Goal: Information Seeking & Learning: Learn about a topic

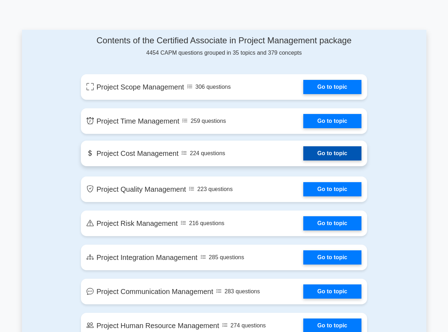
click at [324, 155] on link "Go to topic" at bounding box center [333, 153] width 58 height 14
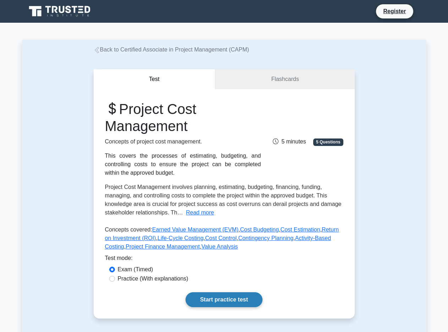
click at [199, 305] on link "Start practice test" at bounding box center [224, 299] width 77 height 15
click at [230, 298] on link "Start practice test" at bounding box center [224, 299] width 77 height 15
click at [232, 303] on link "Start practice test" at bounding box center [224, 299] width 77 height 15
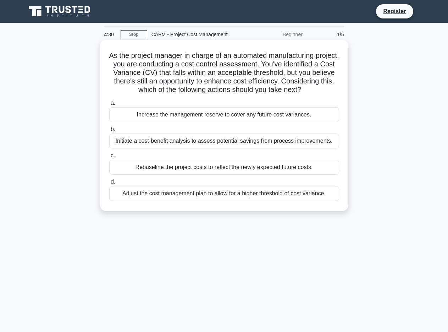
click at [118, 201] on div "Adjust the cost management plan to allow for a higher threshold of cost varianc…" at bounding box center [224, 193] width 230 height 15
click at [109, 184] on input "d. Adjust the cost management plan to allow for a higher threshold of cost vari…" at bounding box center [109, 182] width 0 height 5
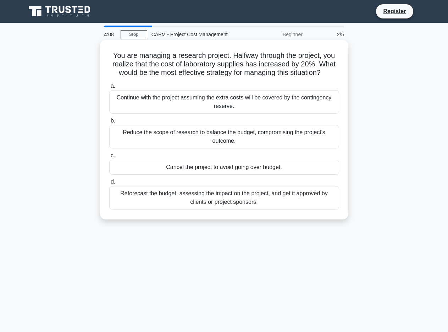
click at [148, 201] on div "Reforecast the budget, assessing the impact on the project, and get it approved…" at bounding box center [224, 197] width 230 height 23
click at [109, 184] on input "d. Reforecast the budget, assessing the impact on the project, and get it appro…" at bounding box center [109, 182] width 0 height 5
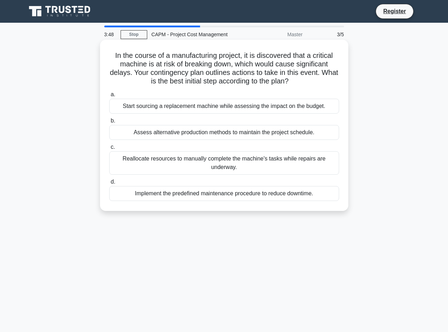
click at [201, 108] on div "Start sourcing a replacement machine while assessing the impact on the budget." at bounding box center [224, 106] width 230 height 15
click at [109, 97] on input "a. Start sourcing a replacement machine while assessing the impact on the budge…" at bounding box center [109, 94] width 0 height 5
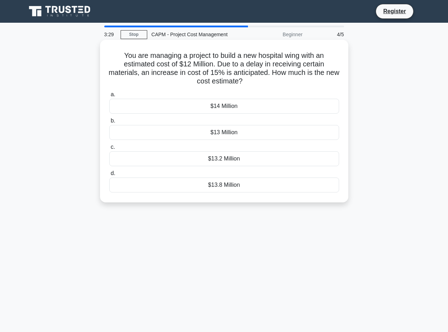
click at [220, 107] on div "$14 Million" at bounding box center [224, 106] width 230 height 15
click at [109, 97] on input "a. $14 Million" at bounding box center [109, 94] width 0 height 5
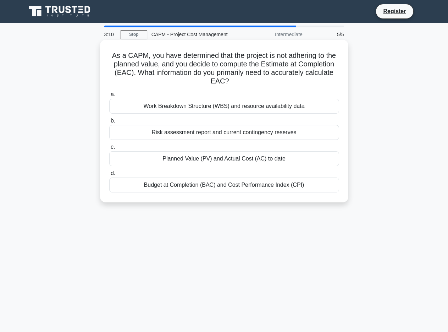
click at [191, 186] on div "Budget at Completion (BAC) and Cost Performance Index (CPI)" at bounding box center [224, 185] width 230 height 15
click at [109, 176] on input "d. Budget at Completion (BAC) and Cost Performance Index (CPI)" at bounding box center [109, 173] width 0 height 5
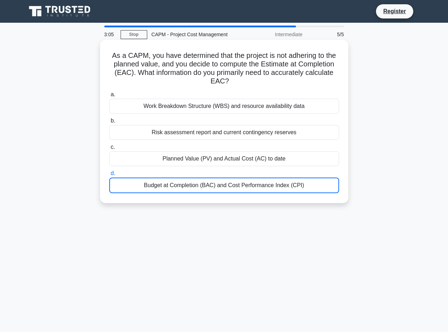
click at [132, 155] on div "Planned Value (PV) and Actual Cost (AC) to date" at bounding box center [224, 158] width 230 height 15
click at [109, 149] on input "c. Planned Value (PV) and Actual Cost (AC) to date" at bounding box center [109, 147] width 0 height 5
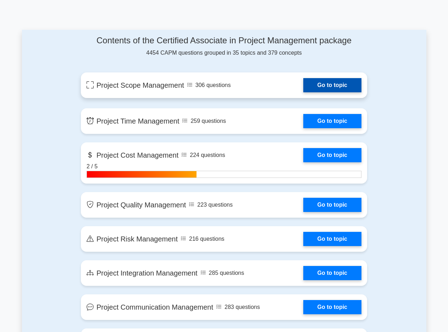
click at [334, 90] on link "Go to topic" at bounding box center [333, 85] width 58 height 14
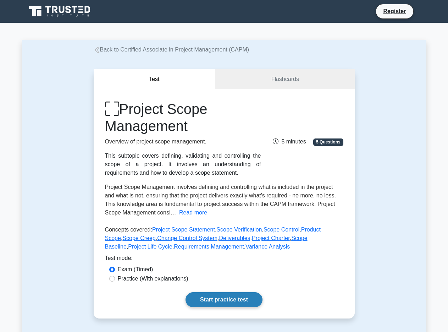
click at [218, 300] on link "Start practice test" at bounding box center [224, 299] width 77 height 15
